Goal: Task Accomplishment & Management: Manage account settings

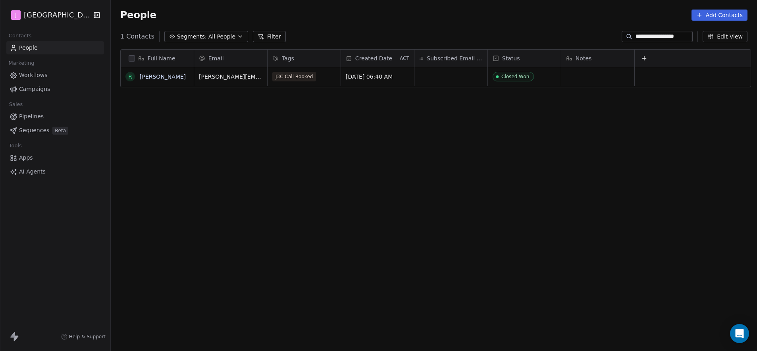
scroll to position [303, 644]
click at [34, 117] on span "Pipelines" at bounding box center [31, 116] width 25 height 8
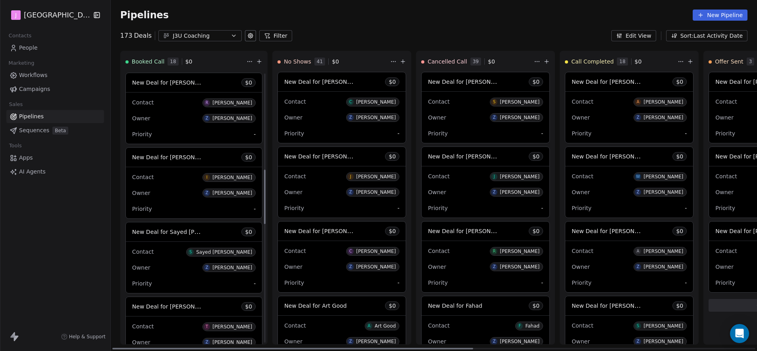
scroll to position [620, 0]
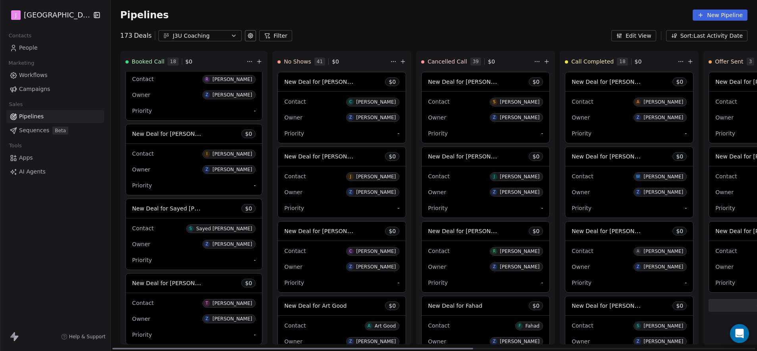
click at [196, 284] on div "New Deal for [PERSON_NAME] $ 0" at bounding box center [194, 283] width 136 height 19
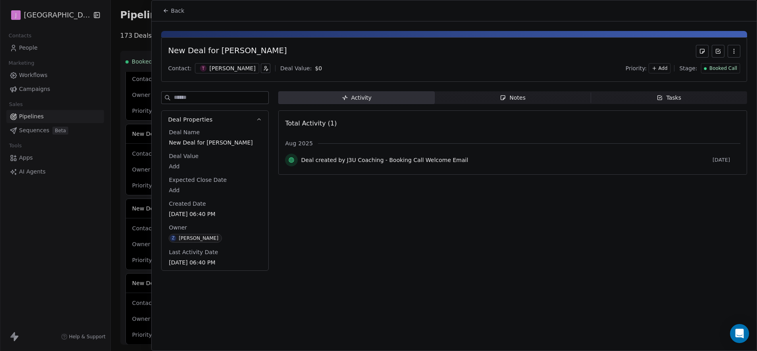
click at [176, 166] on body "J J3 University Contacts People Marketing Workflows Campaigns Sales Pipelines S…" at bounding box center [378, 175] width 757 height 351
type input "*****"
click at [709, 68] on html "J J3 University Contacts People Marketing Workflows Campaigns Sales Pipelines S…" at bounding box center [378, 175] width 757 height 351
click at [717, 66] on span "Booked Call" at bounding box center [723, 68] width 28 height 7
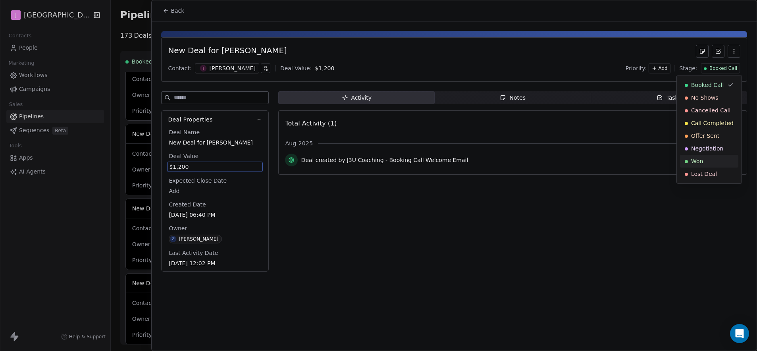
click at [693, 164] on span "Won" at bounding box center [697, 161] width 12 height 8
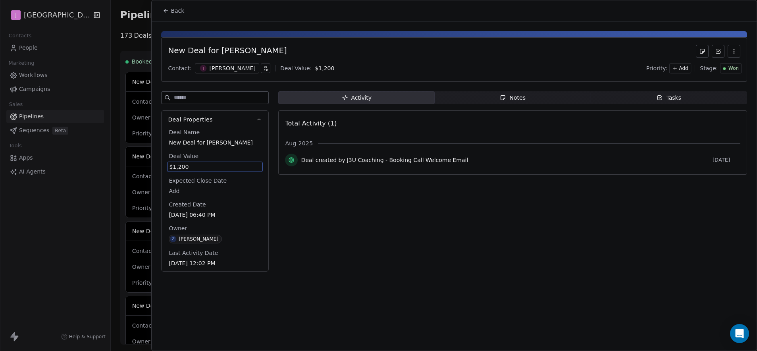
click at [181, 14] on span "Back" at bounding box center [177, 11] width 13 height 8
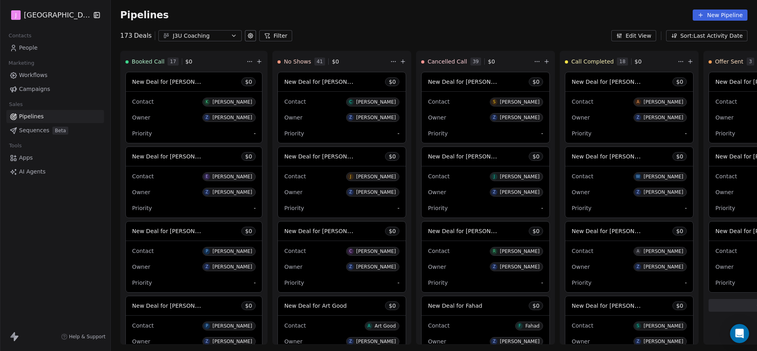
click at [35, 48] on span "People" at bounding box center [28, 48] width 19 height 8
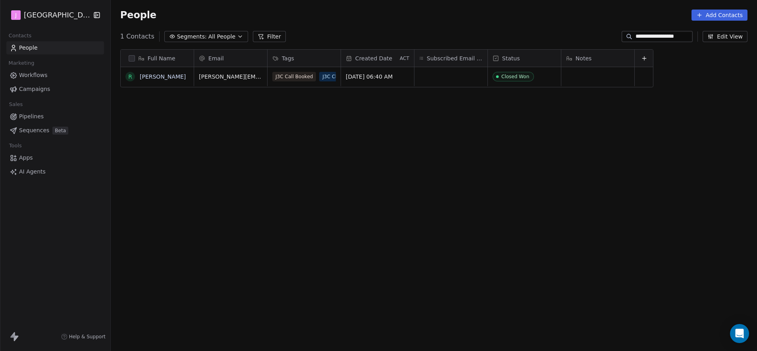
scroll to position [303, 644]
click at [654, 40] on div "**********" at bounding box center [657, 36] width 71 height 11
paste input "***"
type input "**********"
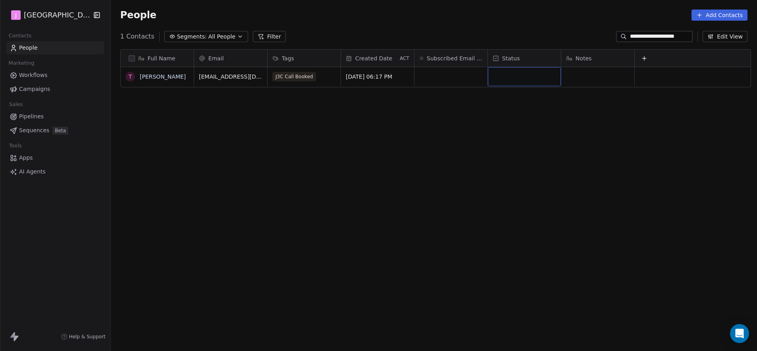
click at [529, 81] on div "grid" at bounding box center [524, 76] width 73 height 19
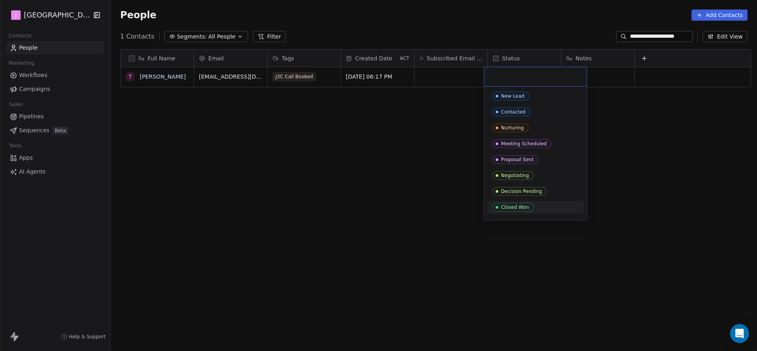
drag, startPoint x: 518, startPoint y: 204, endPoint x: 508, endPoint y: 191, distance: 17.0
click at [518, 204] on div "Closed Won" at bounding box center [515, 207] width 28 height 6
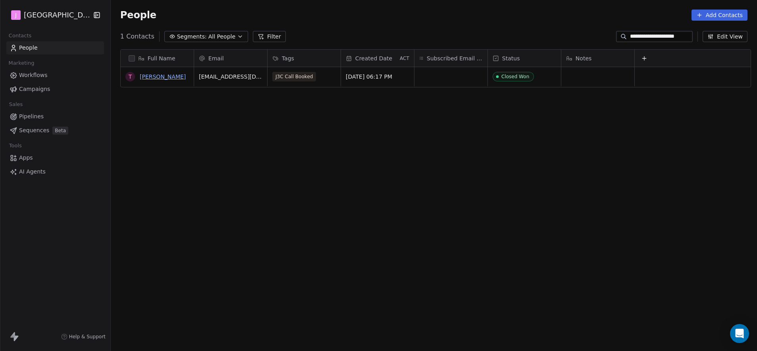
click at [148, 76] on link "[PERSON_NAME]" at bounding box center [163, 76] width 46 height 6
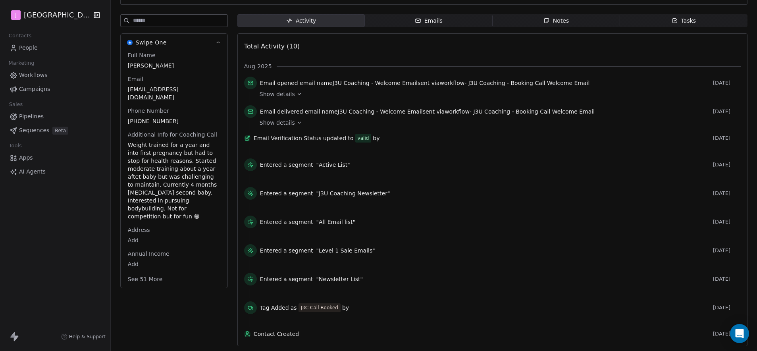
scroll to position [91, 0]
click at [155, 272] on button "See 51 More" at bounding box center [145, 279] width 44 height 14
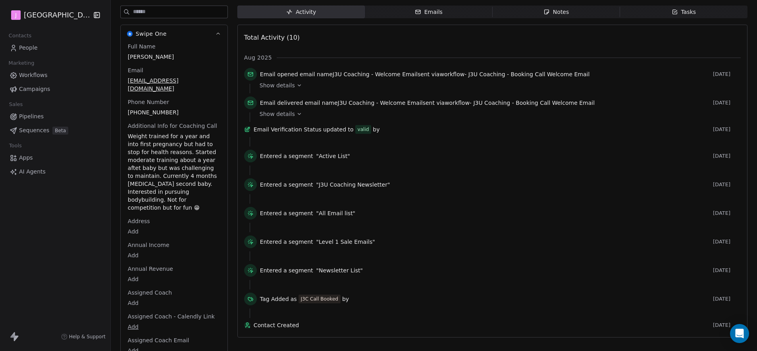
click at [137, 295] on body "J J3 University Contacts People Marketing Workflows Campaigns Sales Pipelines S…" at bounding box center [378, 175] width 757 height 351
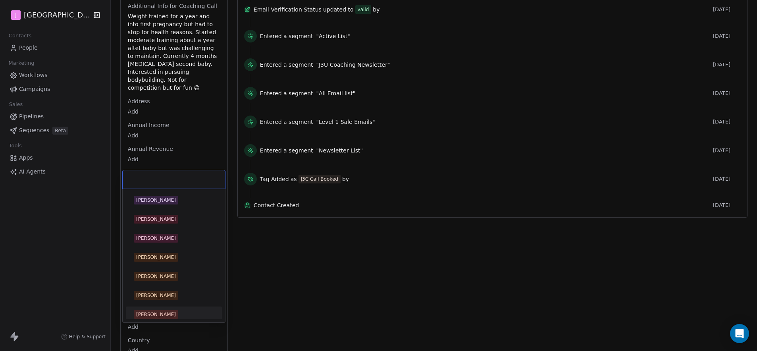
click at [161, 318] on span "[PERSON_NAME]" at bounding box center [156, 314] width 44 height 9
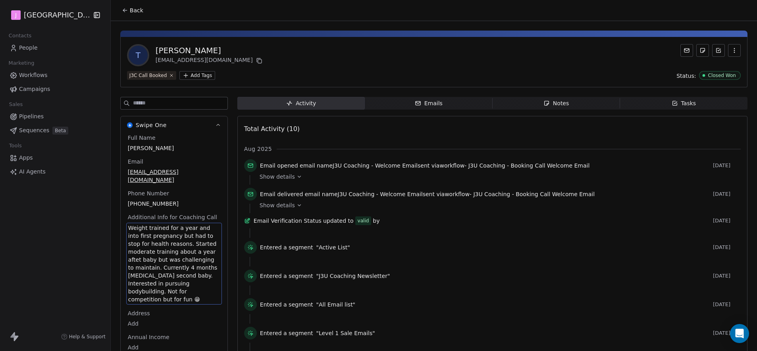
scroll to position [80, 0]
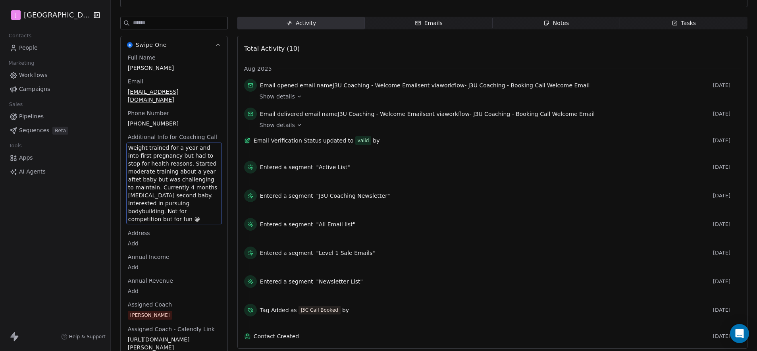
drag, startPoint x: 126, startPoint y: 218, endPoint x: 184, endPoint y: 247, distance: 65.0
click at [138, 154] on span "Weight trained for a year and into first pregnancy but had to stop for health r…" at bounding box center [174, 183] width 92 height 79
drag, startPoint x: 126, startPoint y: 140, endPoint x: 199, endPoint y: 211, distance: 102.2
click at [199, 211] on span "Weight trained for a year and into first pregnancy but had to stop for health r…" at bounding box center [174, 183] width 92 height 79
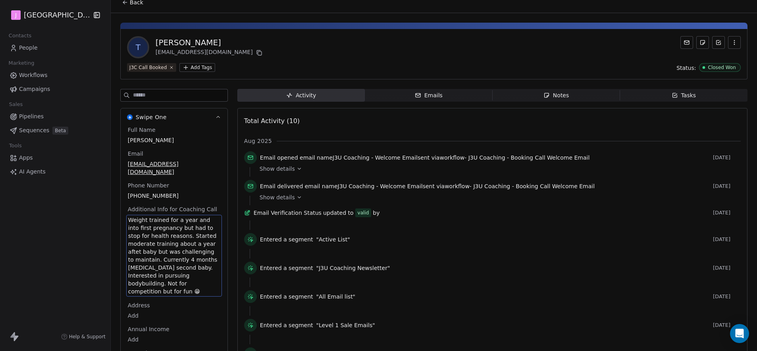
scroll to position [0, 0]
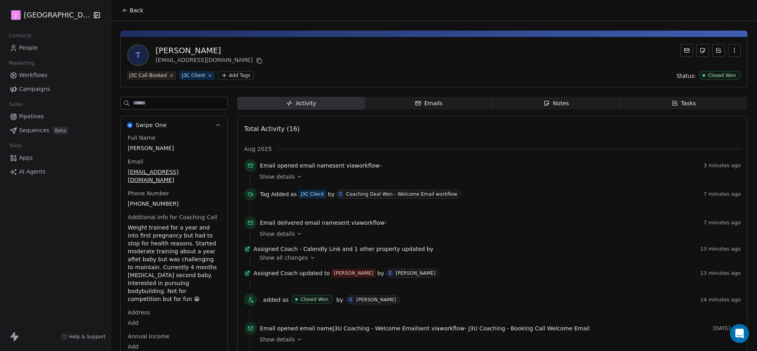
click at [138, 12] on span "Back" at bounding box center [136, 10] width 13 height 8
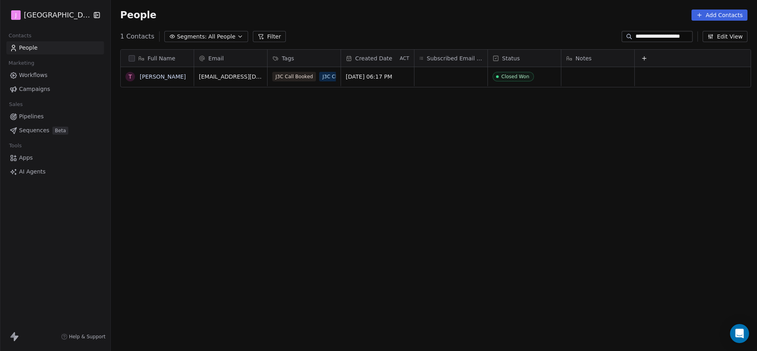
scroll to position [303, 644]
click at [302, 12] on div "People Add Contacts" at bounding box center [433, 15] width 627 height 11
click at [40, 116] on span "Pipelines" at bounding box center [31, 116] width 25 height 8
